Goal: Task Accomplishment & Management: Use online tool/utility

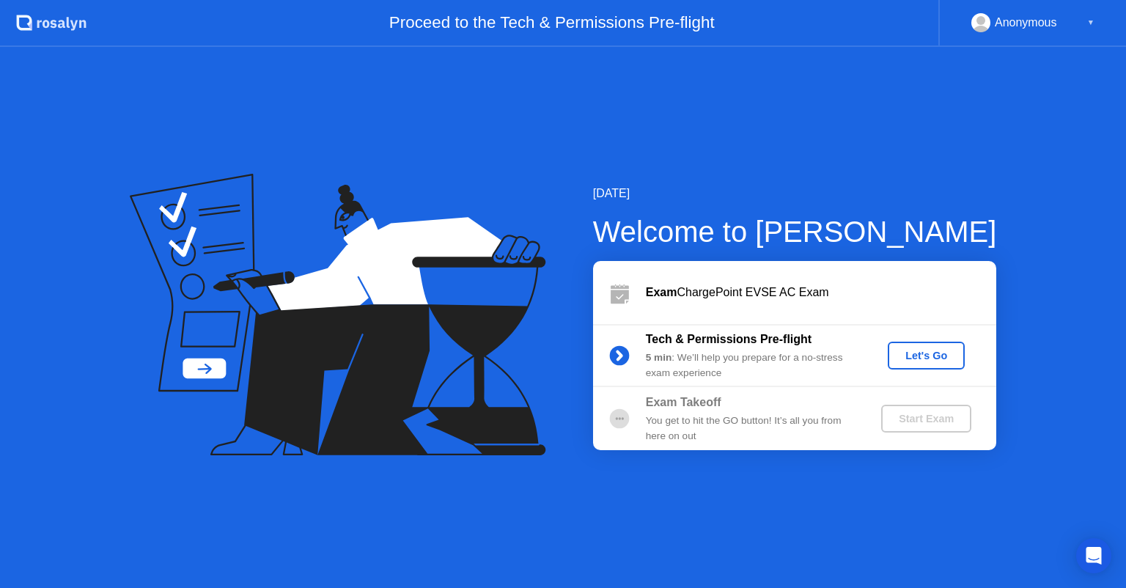
click at [915, 350] on div "Let's Go" at bounding box center [925, 356] width 65 height 12
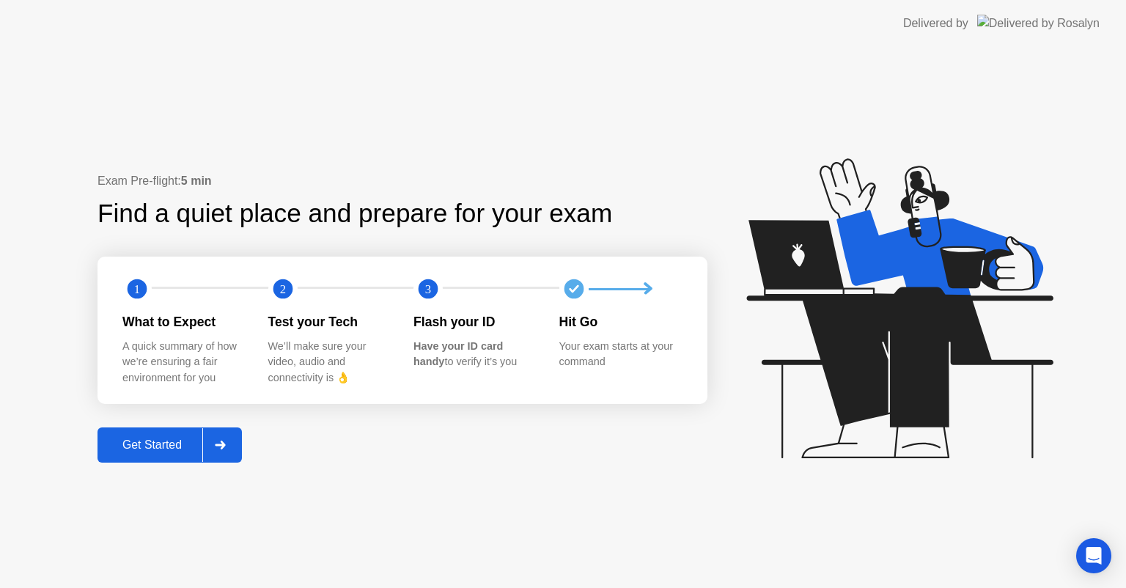
click at [192, 443] on div "Get Started" at bounding box center [152, 444] width 100 height 13
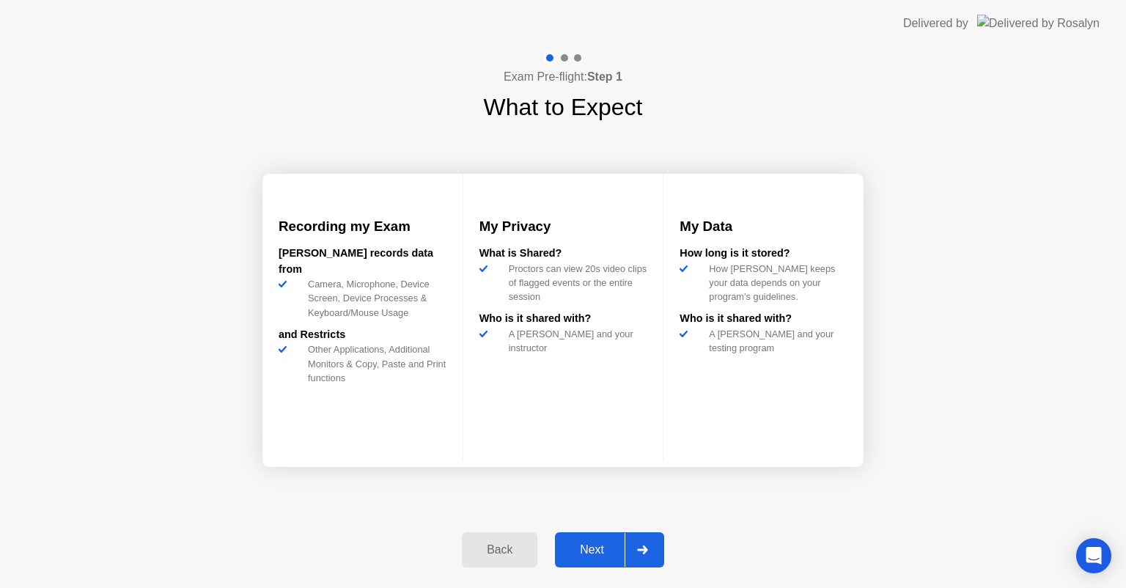
click at [580, 551] on div "Next" at bounding box center [591, 549] width 65 height 13
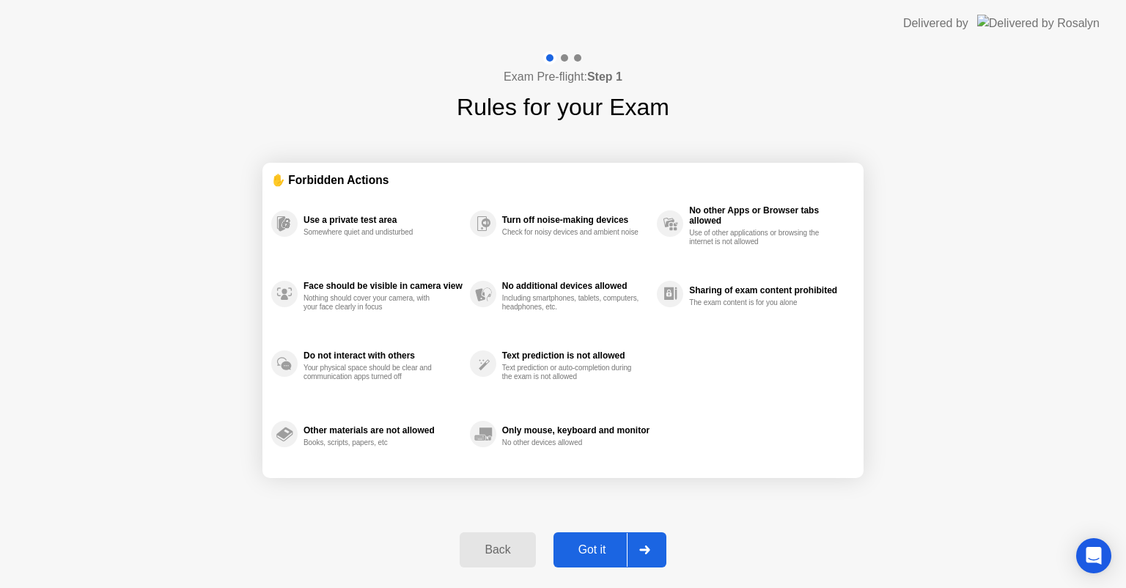
click at [580, 551] on div "Got it" at bounding box center [592, 549] width 69 height 13
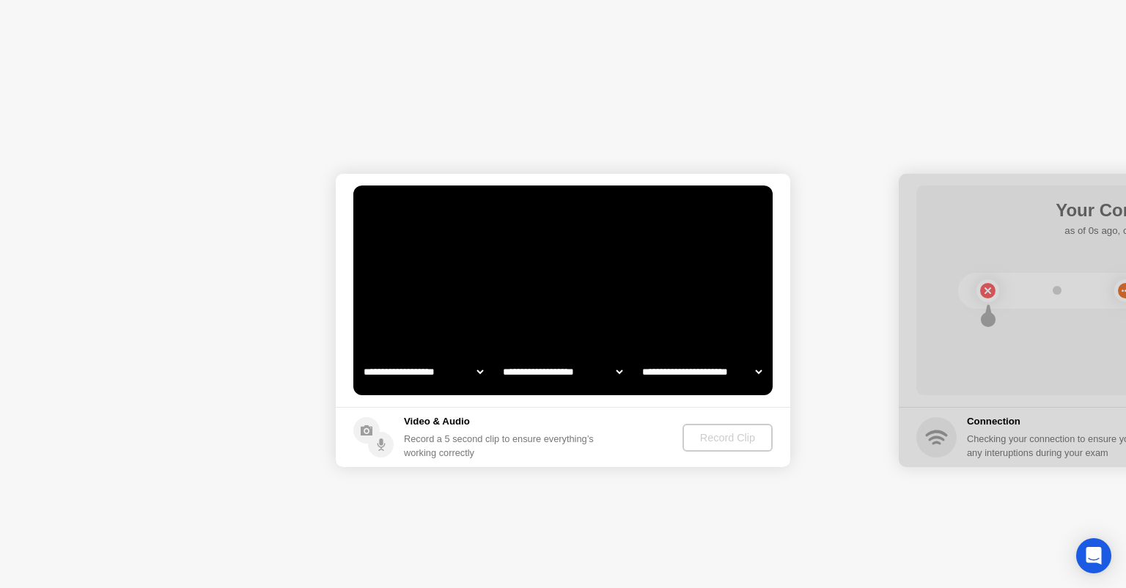
select select "**********"
select select "*******"
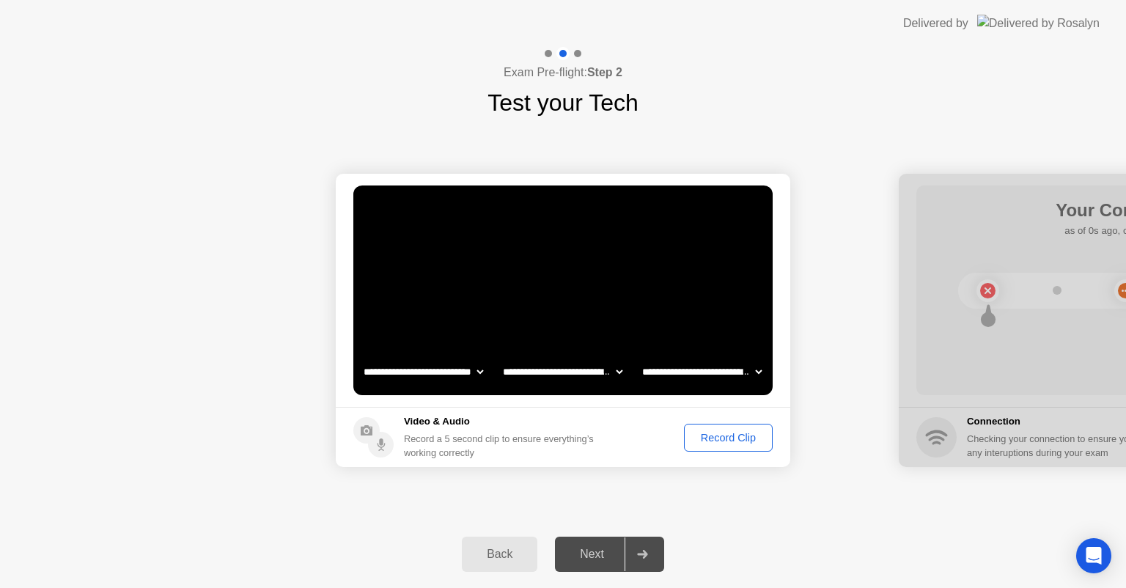
click at [701, 443] on div "Record Clip" at bounding box center [728, 438] width 78 height 12
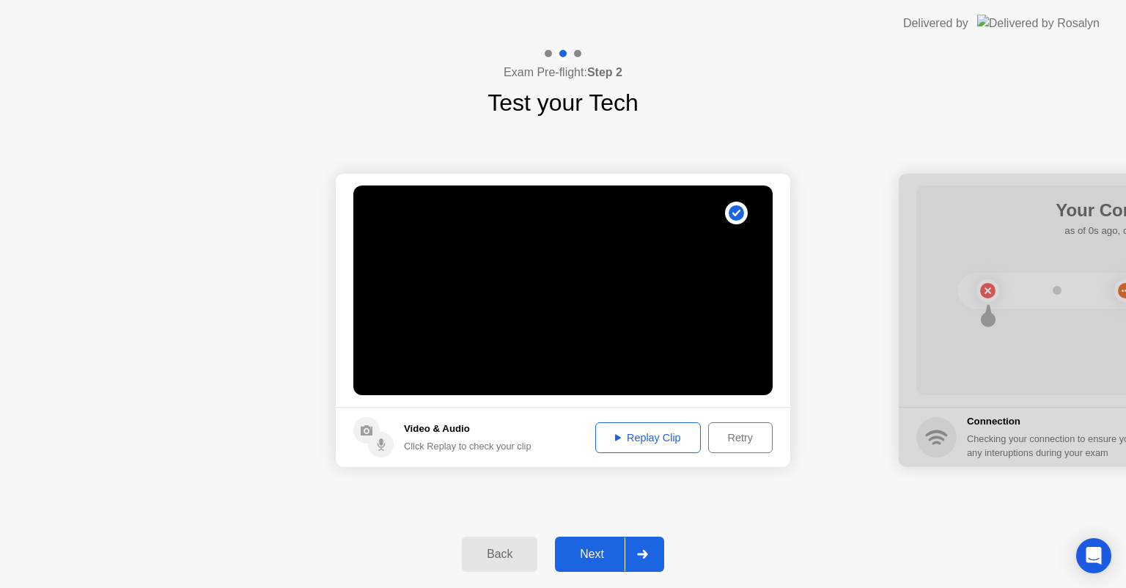
click at [621, 432] on div "Replay Clip" at bounding box center [647, 438] width 95 height 12
click at [576, 547] on div "Next" at bounding box center [591, 553] width 65 height 13
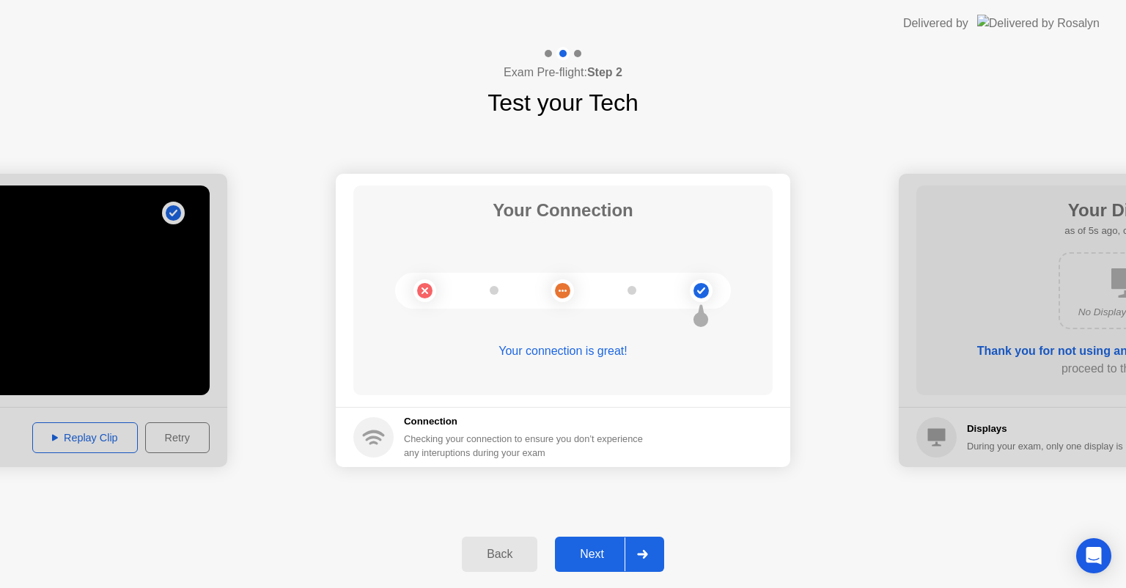
click at [595, 561] on div "Next" at bounding box center [591, 553] width 65 height 13
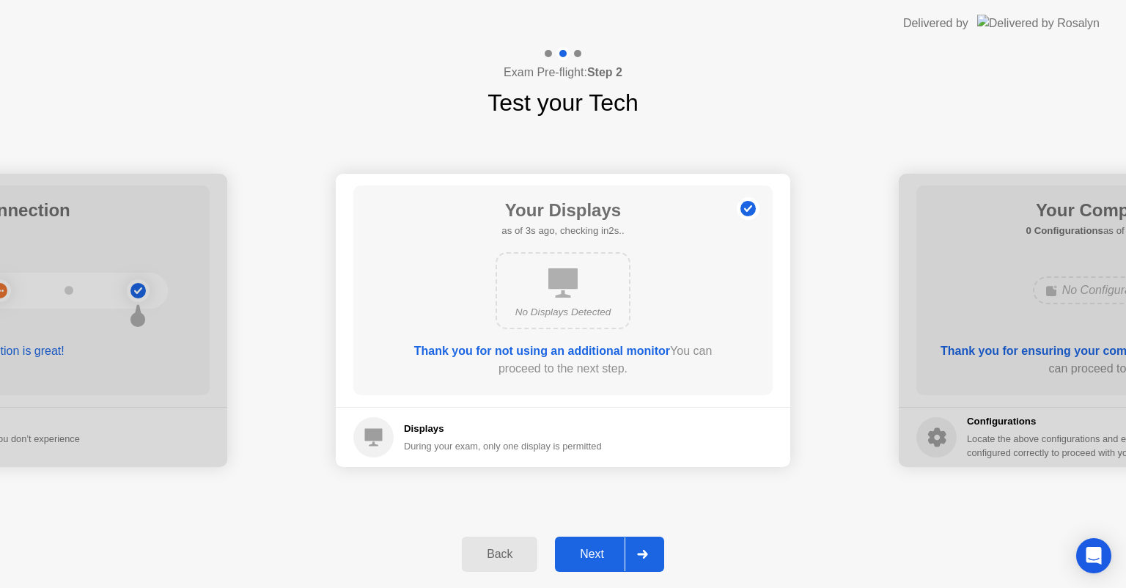
click at [581, 543] on button "Next" at bounding box center [609, 553] width 109 height 35
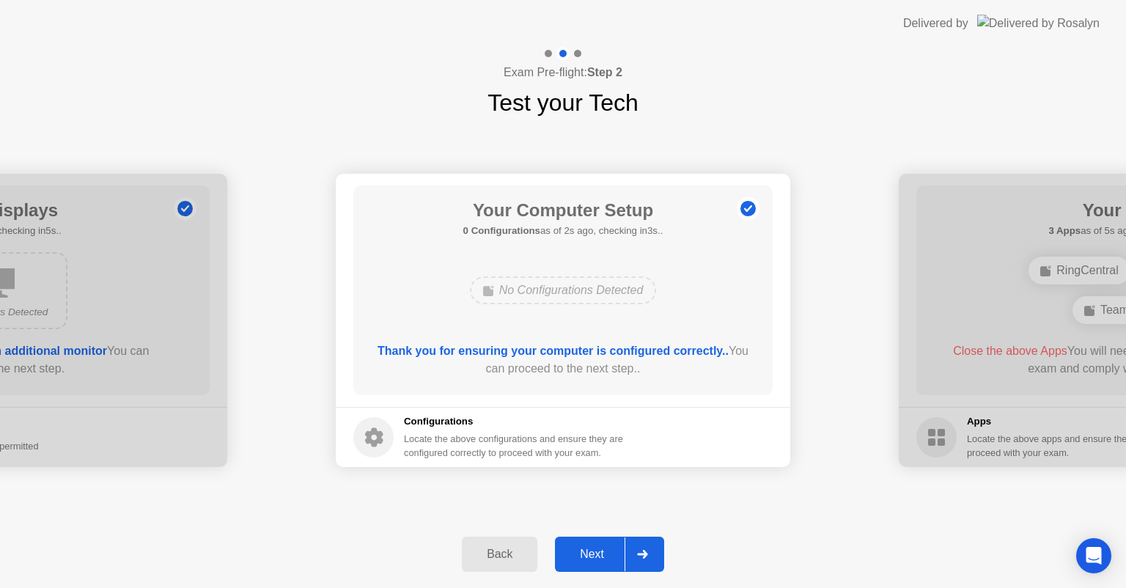
click at [581, 543] on button "Next" at bounding box center [609, 553] width 109 height 35
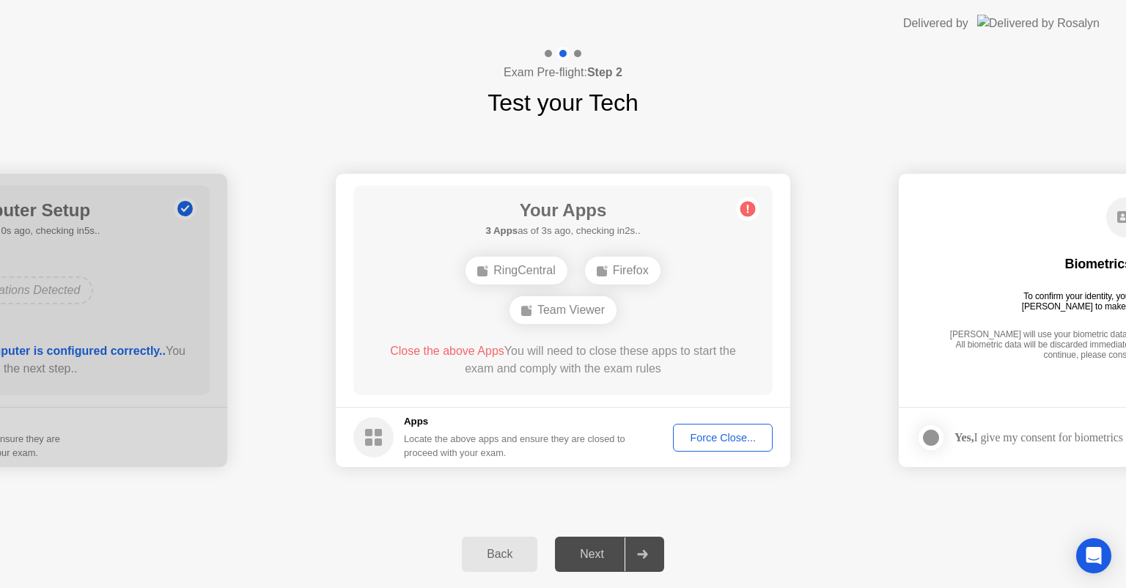
click at [700, 437] on div "Force Close..." at bounding box center [722, 438] width 89 height 12
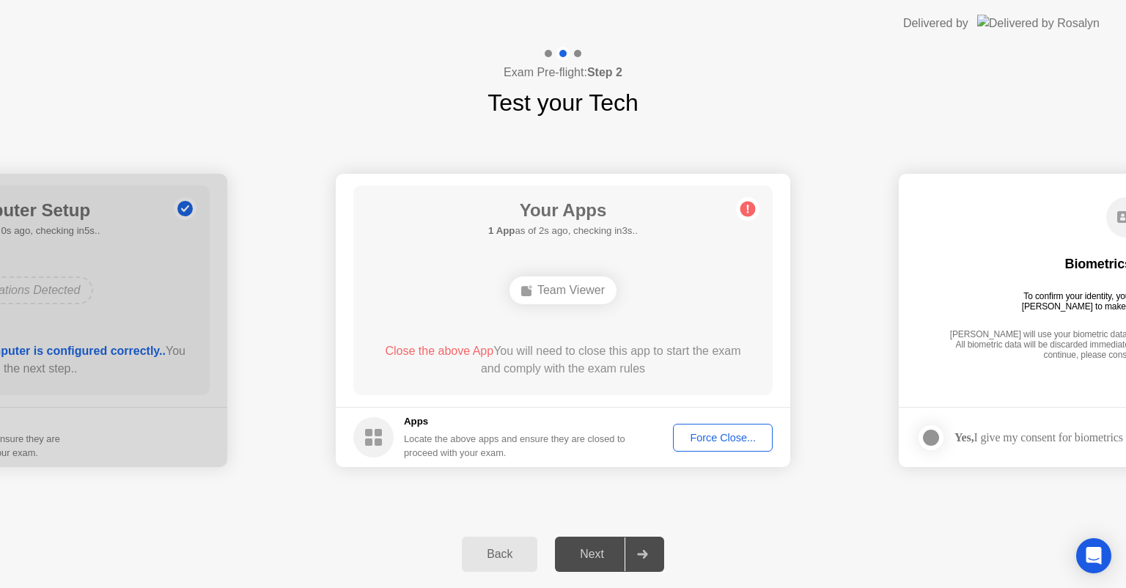
click at [691, 434] on div "Force Close..." at bounding box center [722, 438] width 89 height 12
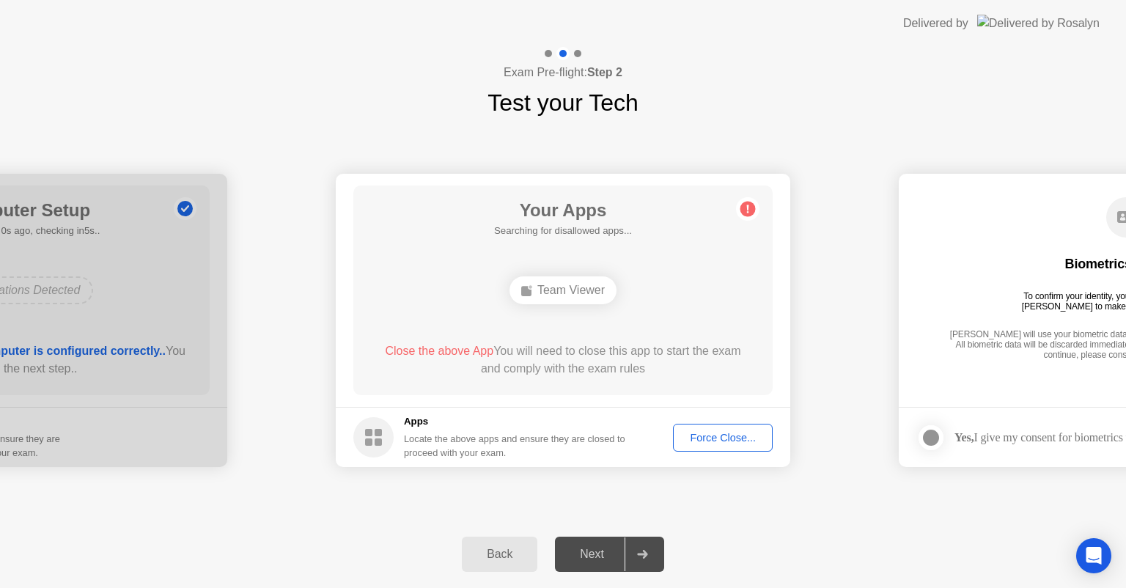
click at [708, 424] on button "Force Close..." at bounding box center [723, 438] width 100 height 28
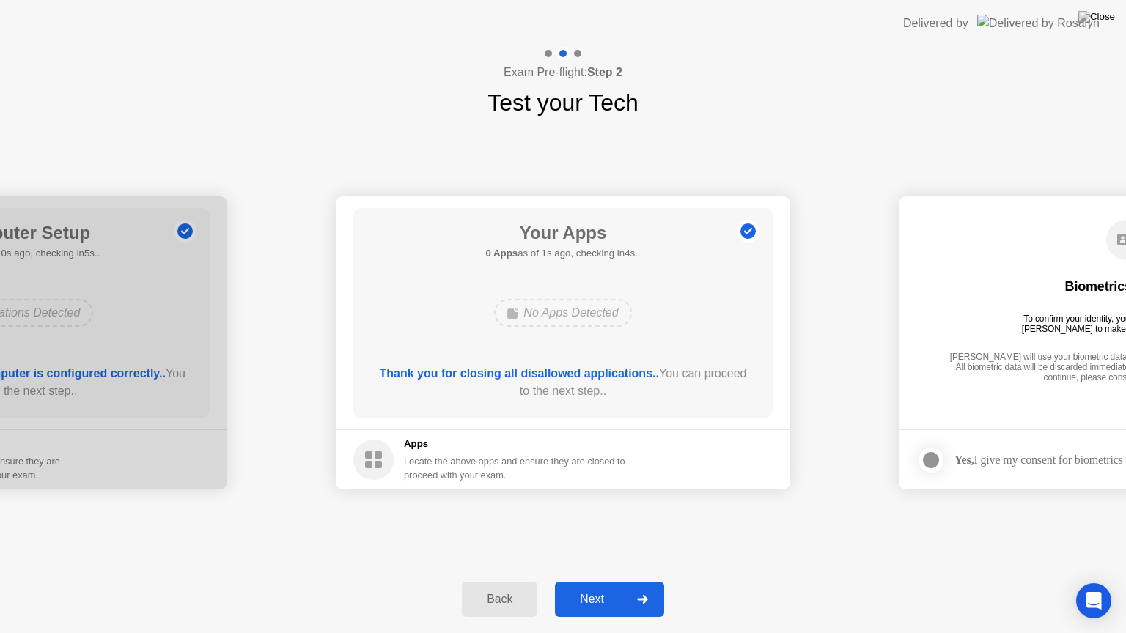
click at [617, 587] on div "Next" at bounding box center [591, 599] width 65 height 13
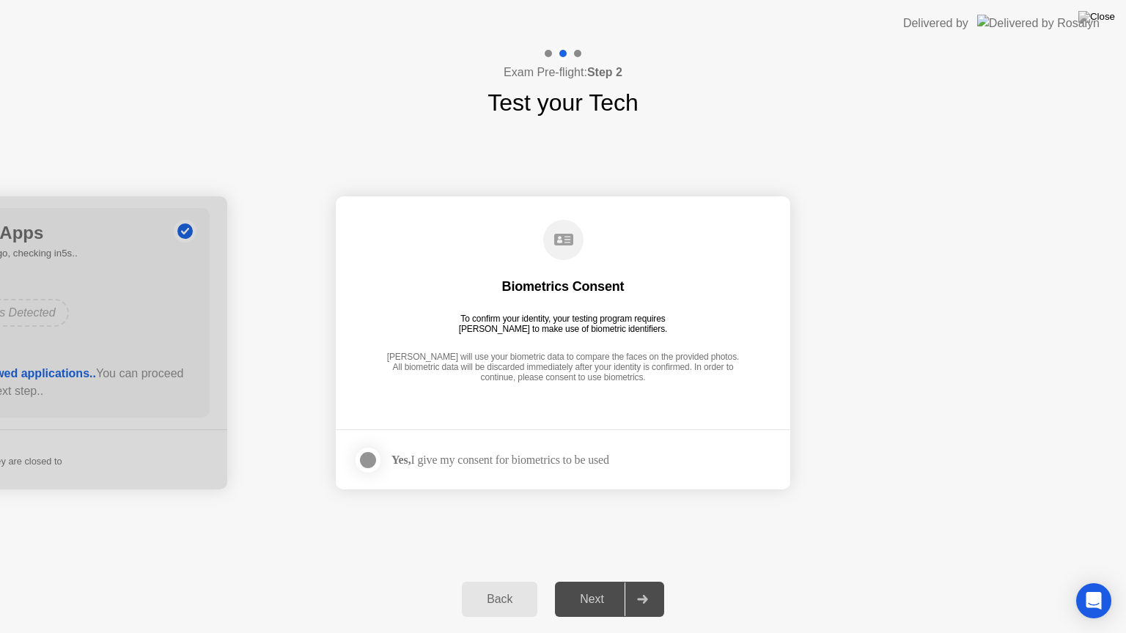
click at [376, 453] on div at bounding box center [368, 460] width 18 height 18
click at [569, 584] on button "Next" at bounding box center [609, 599] width 109 height 35
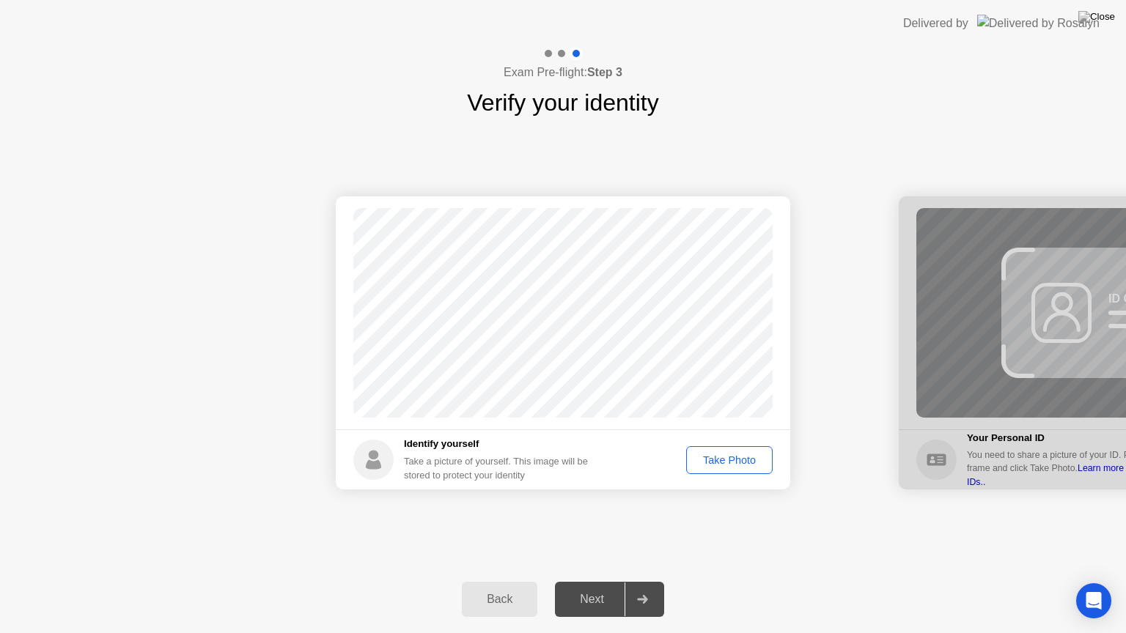
click at [727, 454] on div "Take Photo" at bounding box center [729, 460] width 76 height 12
click at [610, 587] on div "Next" at bounding box center [591, 599] width 65 height 13
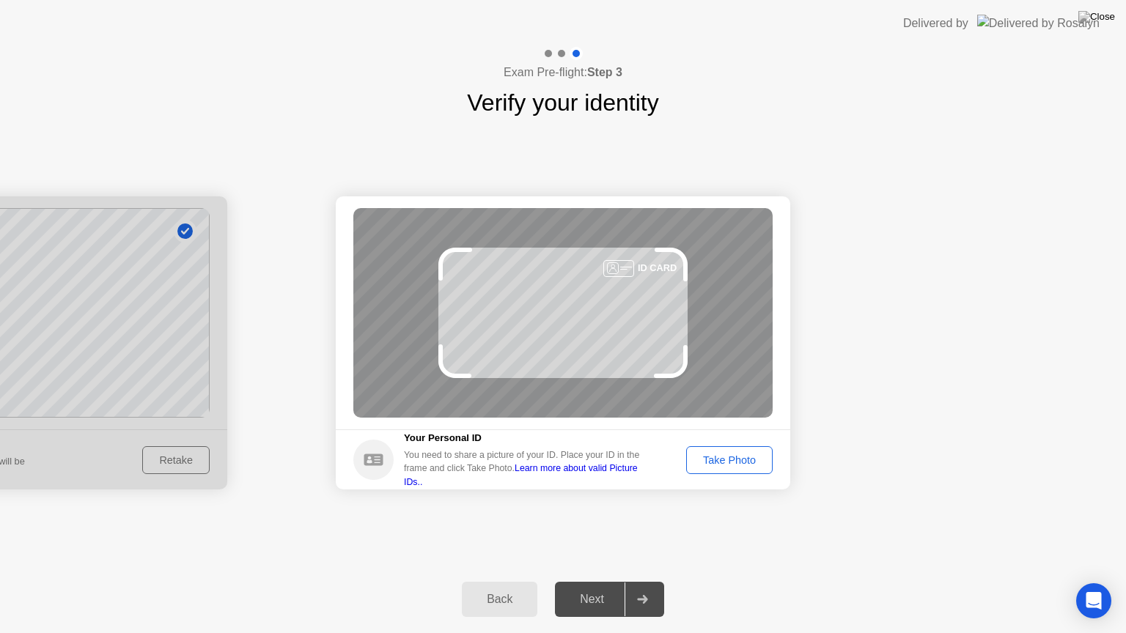
click at [704, 461] on div "Take Photo" at bounding box center [729, 460] width 76 height 12
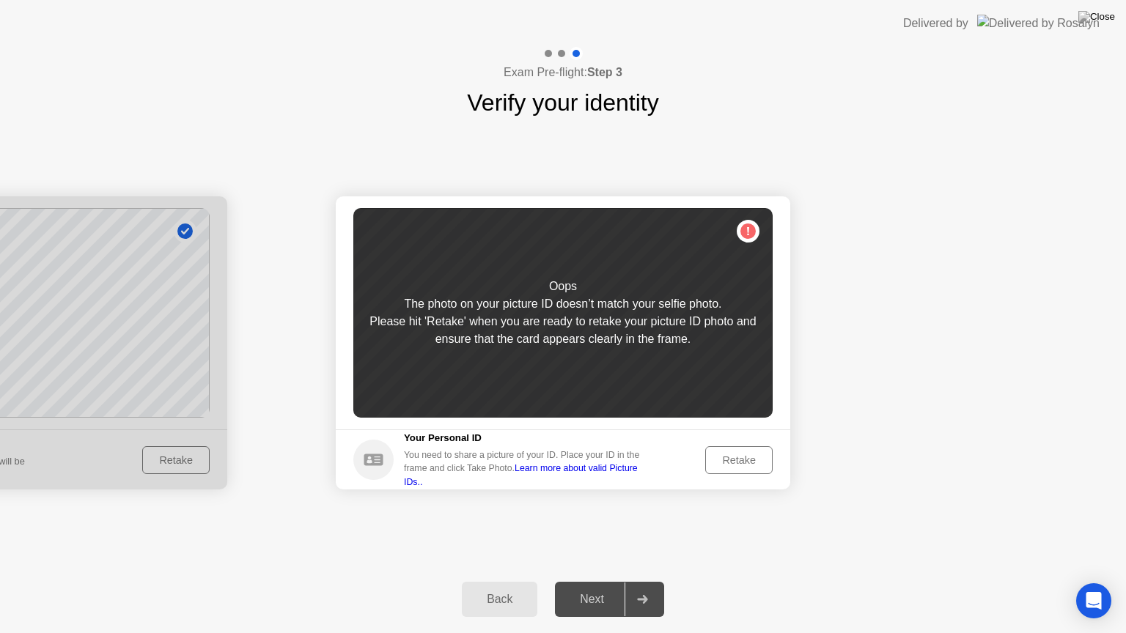
click at [727, 457] on div "Retake" at bounding box center [738, 460] width 57 height 12
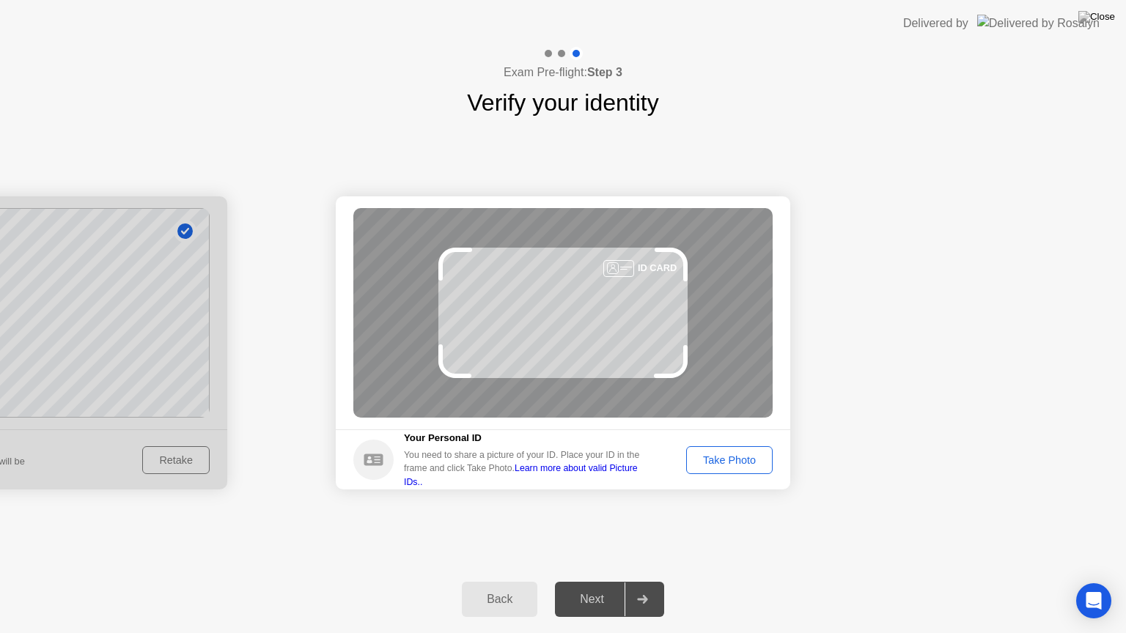
click at [727, 457] on div "Take Photo" at bounding box center [729, 460] width 76 height 12
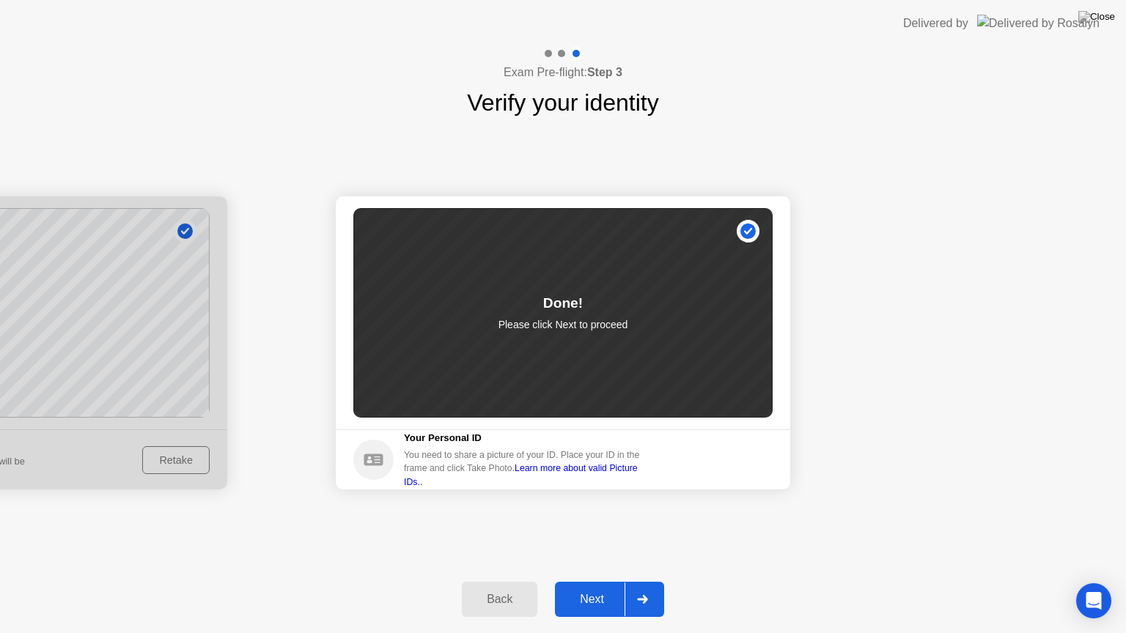
click at [604, 587] on button "Next" at bounding box center [609, 599] width 109 height 35
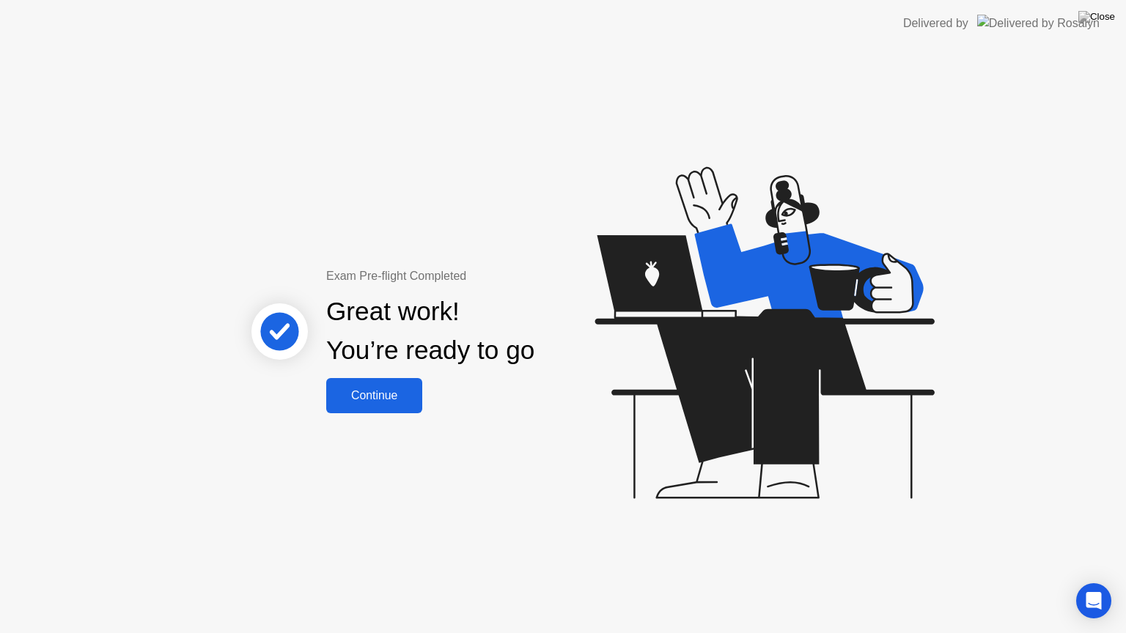
click at [394, 396] on div "Continue" at bounding box center [373, 395] width 87 height 13
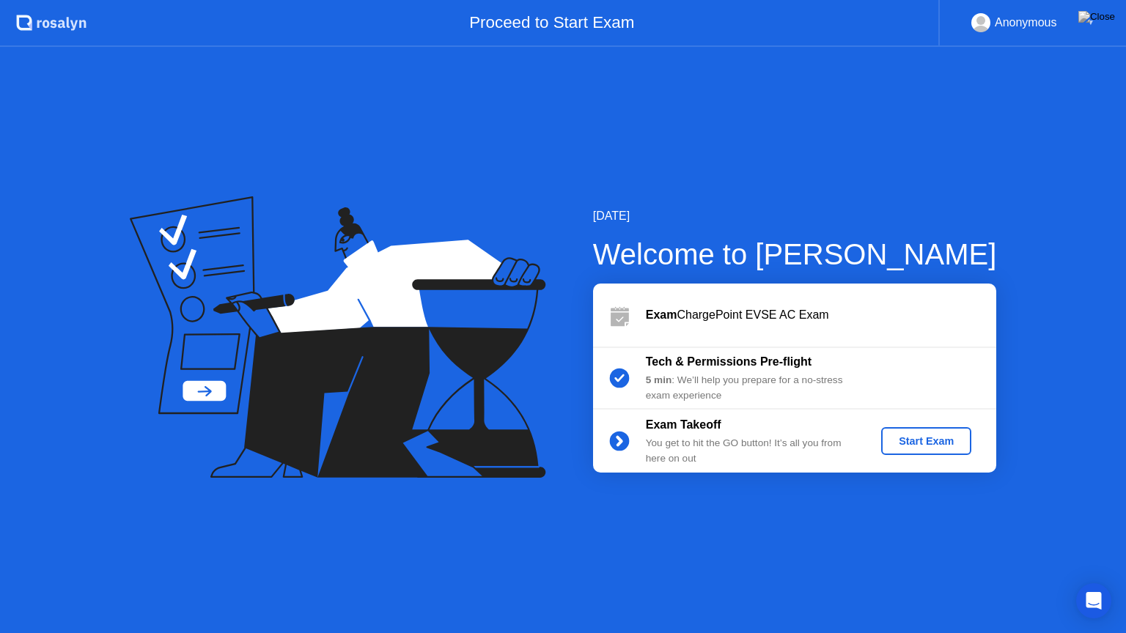
click at [936, 443] on div "Start Exam" at bounding box center [926, 441] width 78 height 12
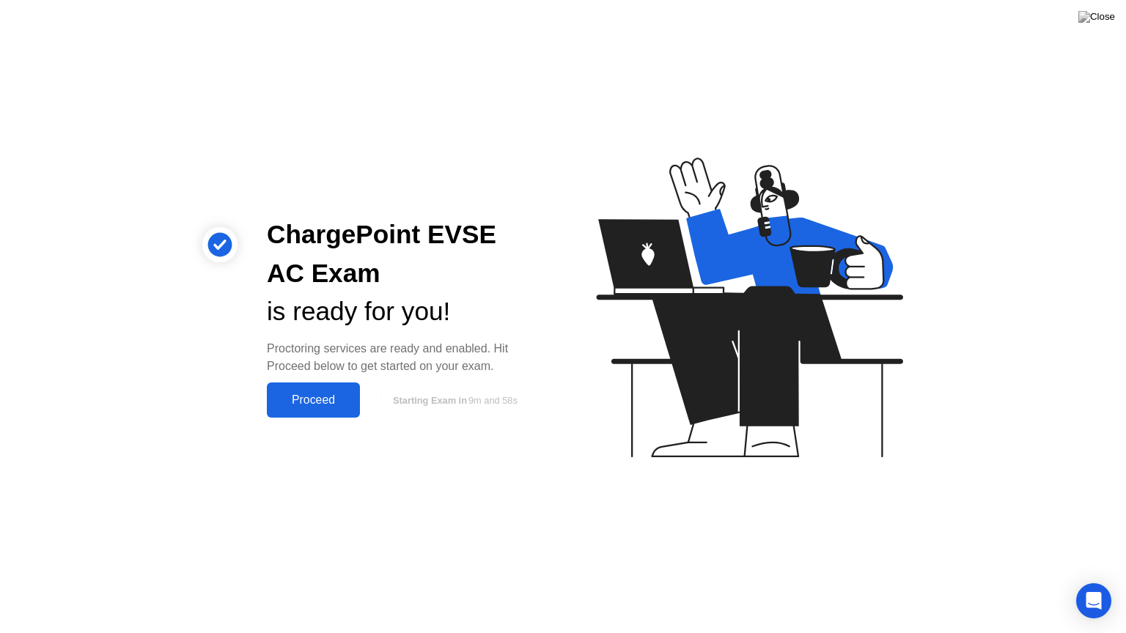
click at [336, 406] on div "Proceed" at bounding box center [313, 400] width 84 height 13
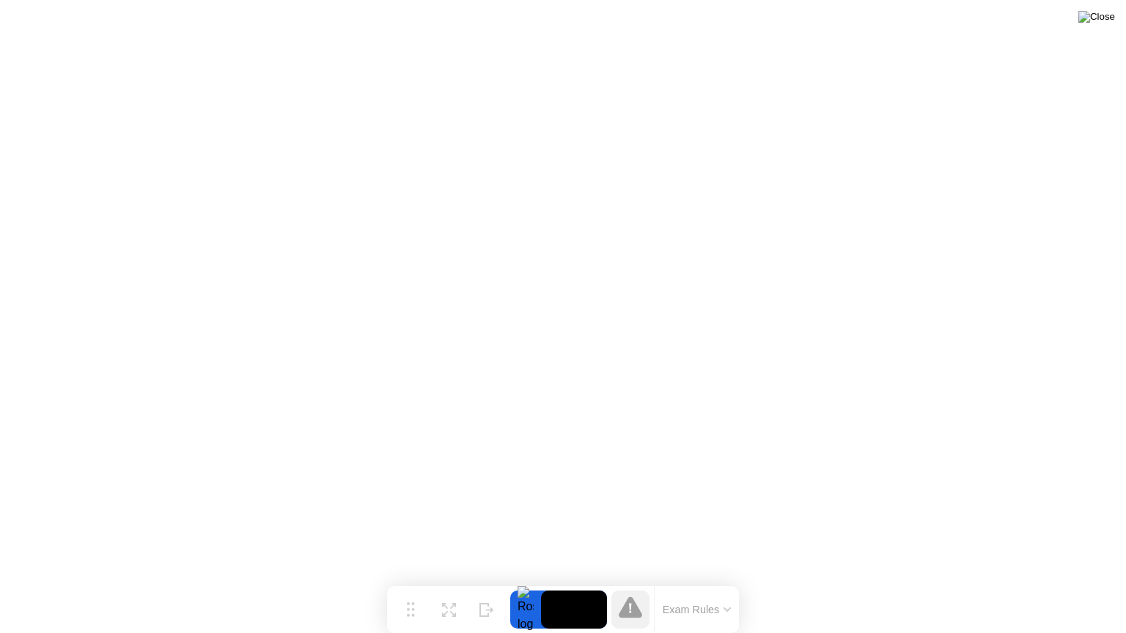
click at [1111, 23] on img at bounding box center [1096, 17] width 37 height 12
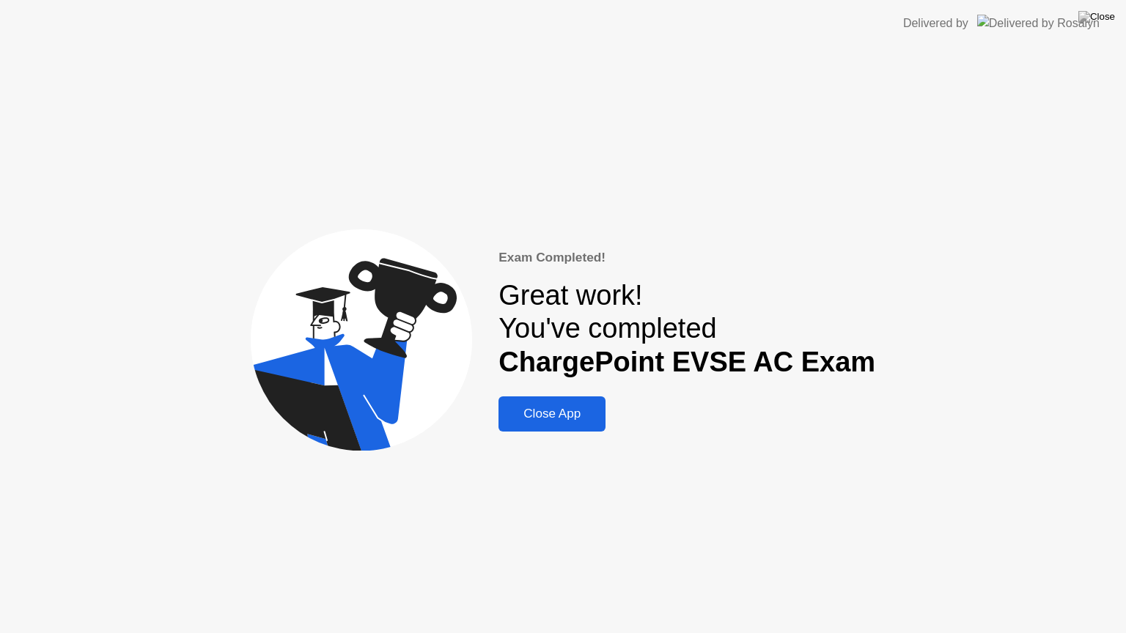
click at [284, 172] on div "Exam Completed! Great work! You've completed ChargePoint EVSE AC Exam Close App" at bounding box center [563, 340] width 1126 height 586
click at [574, 417] on div "Close App" at bounding box center [552, 414] width 98 height 15
